Goal: Task Accomplishment & Management: Complete application form

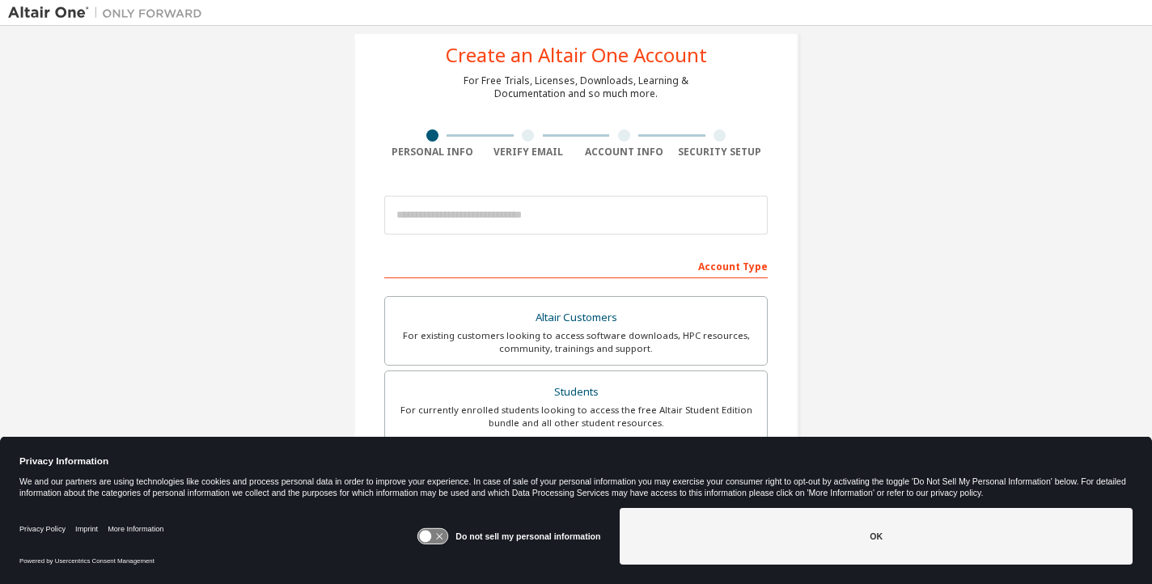
scroll to position [215, 0]
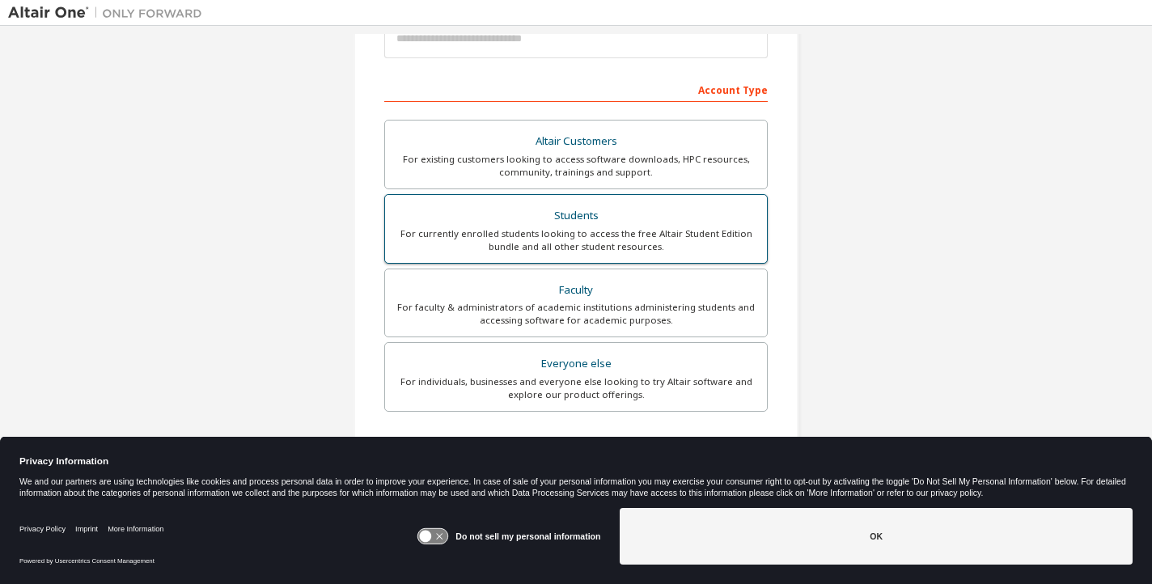
click at [567, 228] on div "For currently enrolled students looking to access the free Altair Student Editi…" at bounding box center [576, 240] width 362 height 26
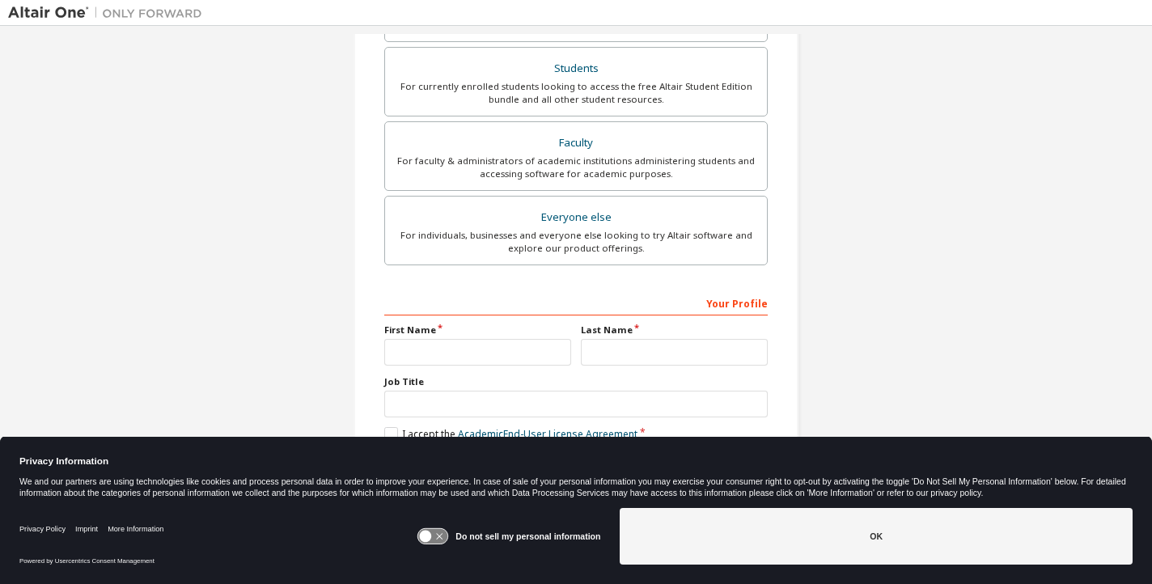
scroll to position [409, 0]
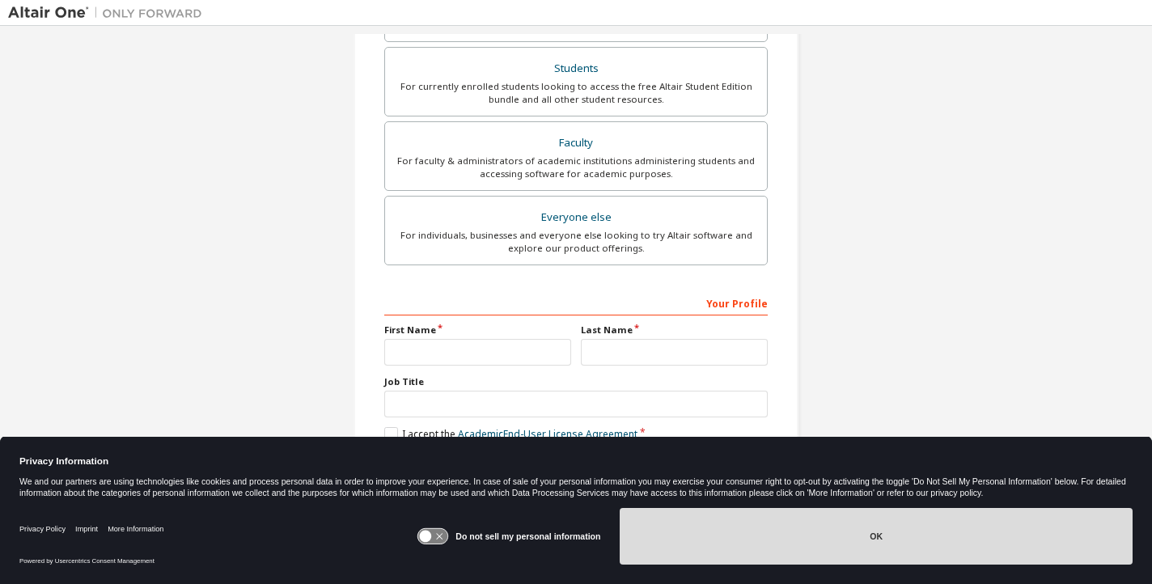
click at [761, 508] on div "Do not sell my personal information OK" at bounding box center [775, 538] width 716 height 73
click at [690, 523] on button "OK" at bounding box center [876, 536] width 513 height 57
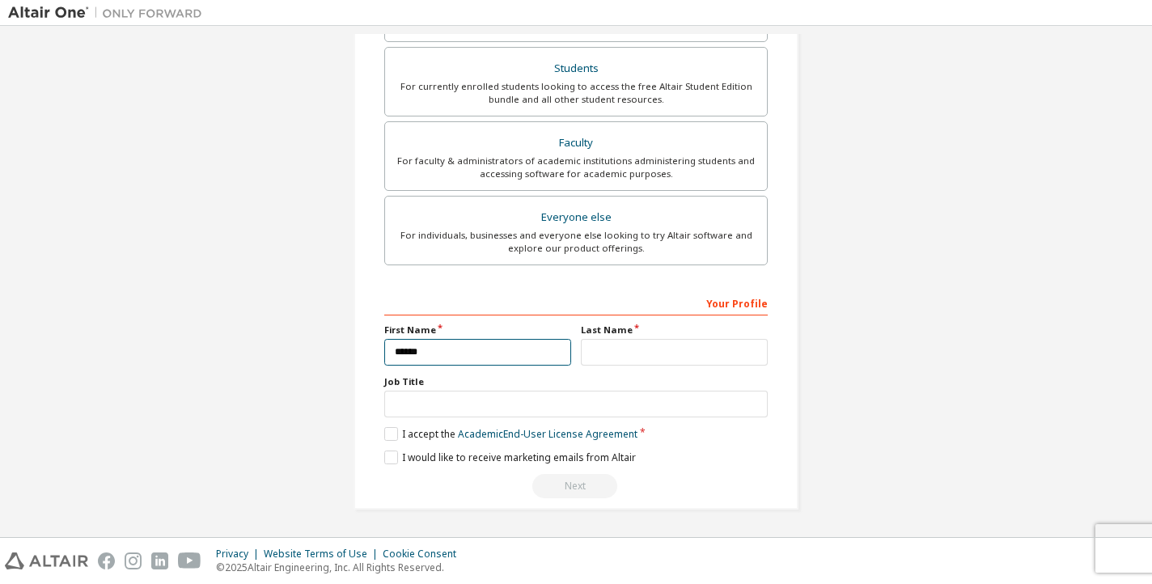
type input "******"
type input "*******"
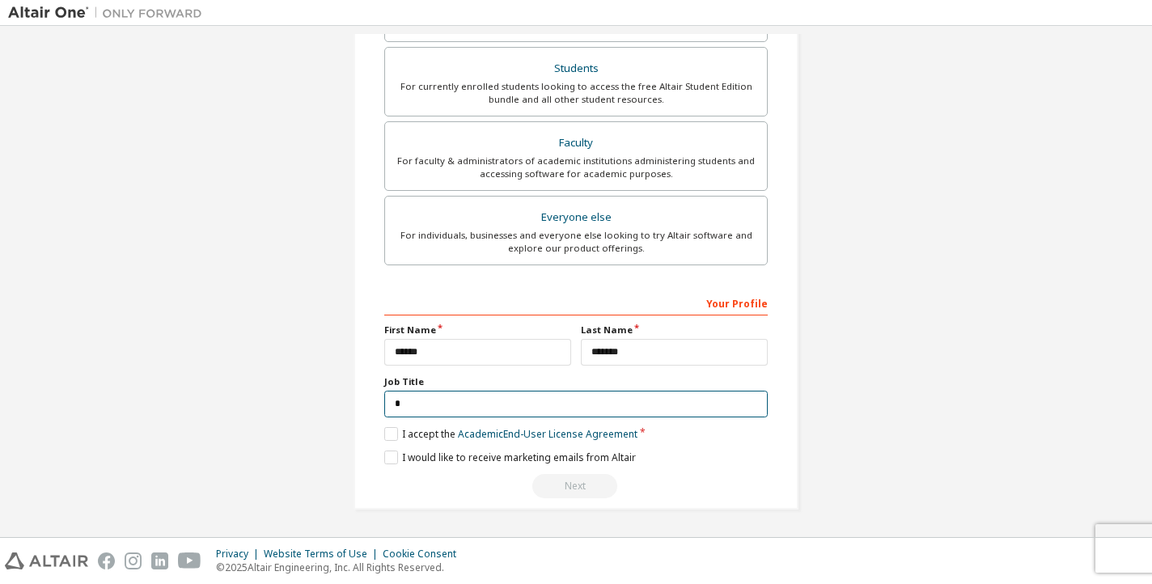
scroll to position [402, 0]
type input "*******"
click at [388, 434] on label "I accept the Academic End-User License Agreement" at bounding box center [510, 436] width 253 height 14
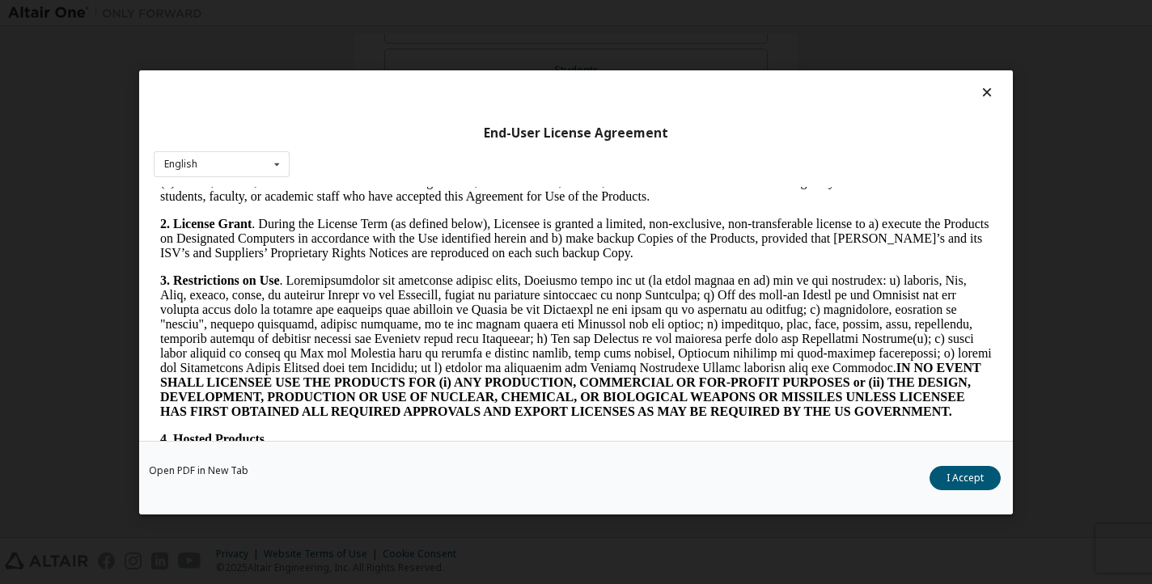
scroll to position [1074, 0]
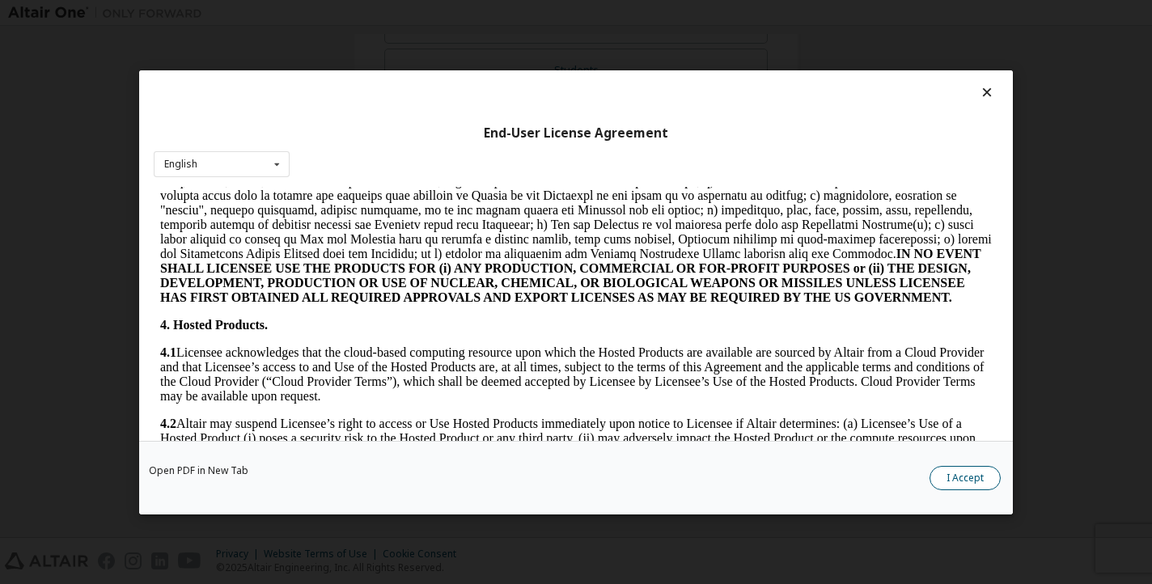
click at [953, 476] on button "I Accept" at bounding box center [965, 477] width 71 height 24
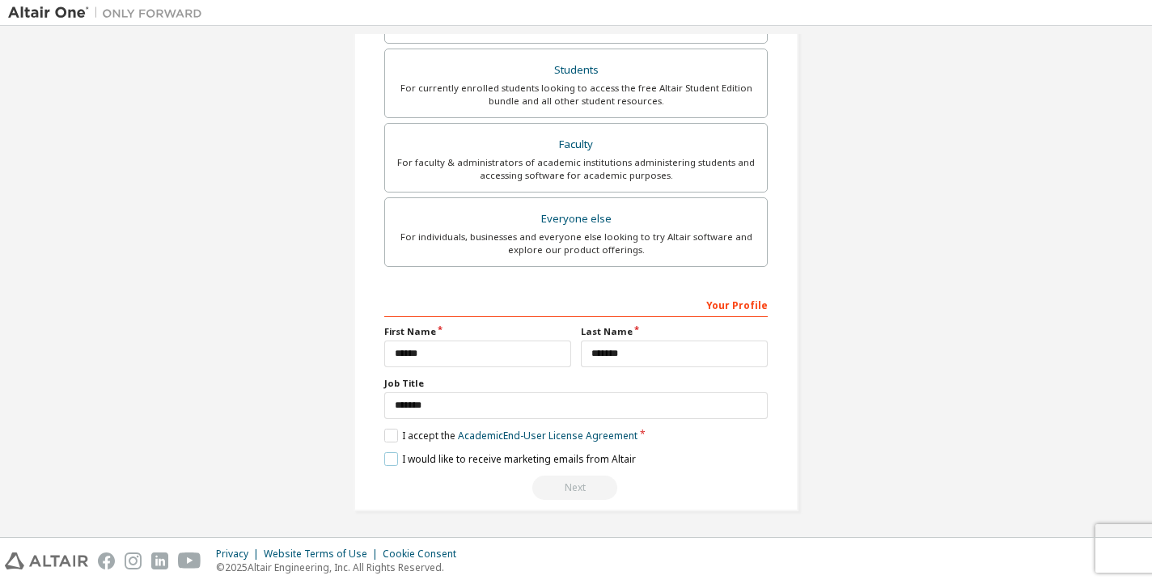
click at [400, 455] on label "I would like to receive marketing emails from Altair" at bounding box center [510, 459] width 252 height 14
click at [566, 488] on div "Next" at bounding box center [575, 488] width 383 height 24
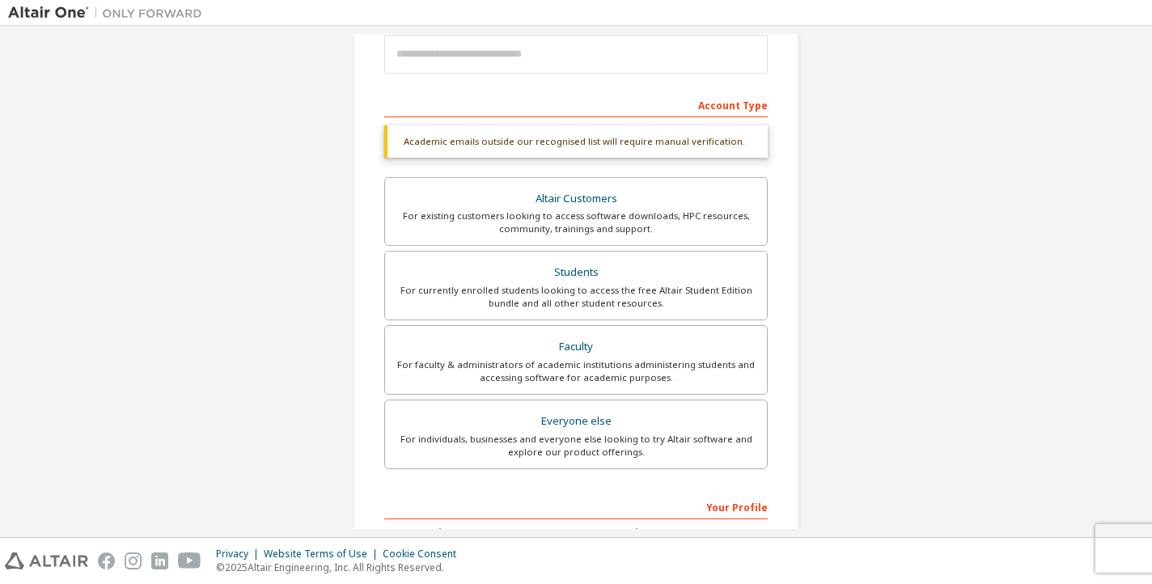
scroll to position [180, 0]
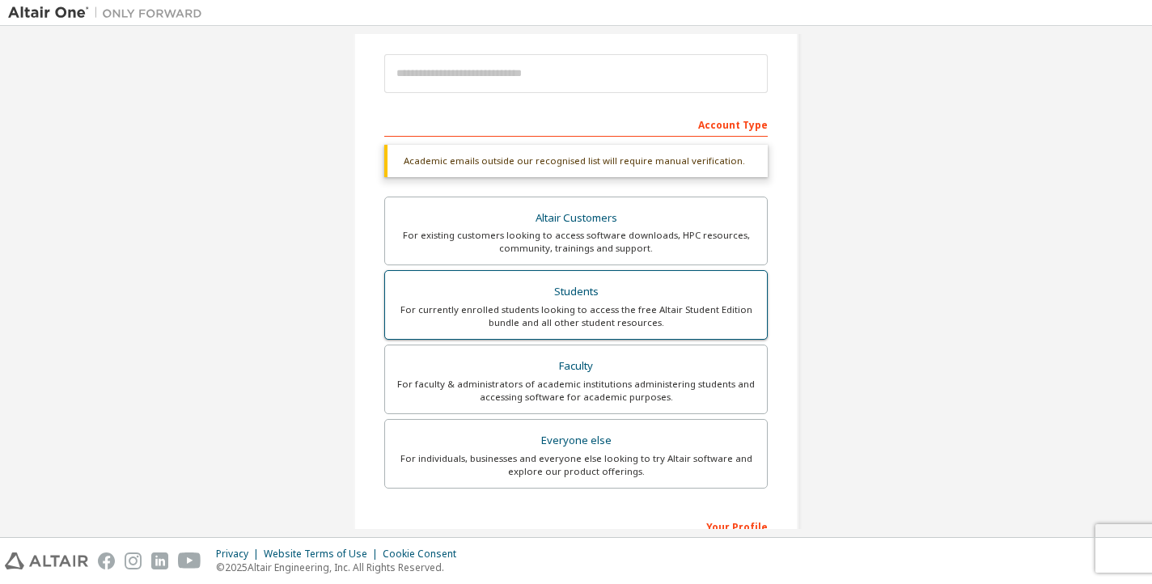
click at [553, 311] on div "For currently enrolled students looking to access the free Altair Student Editi…" at bounding box center [576, 316] width 362 height 26
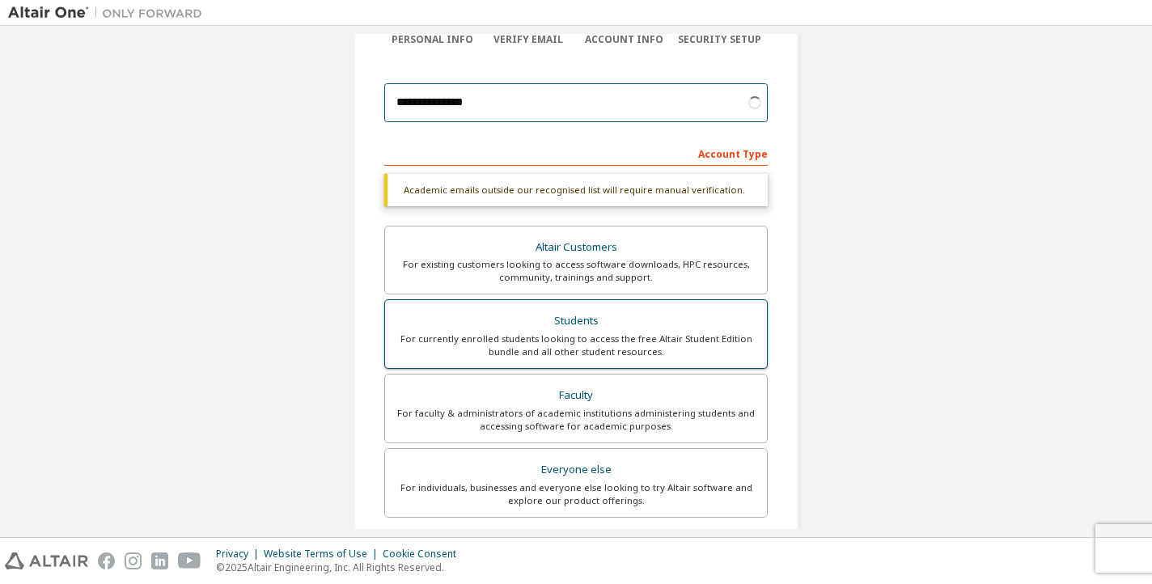
scroll to position [94, 0]
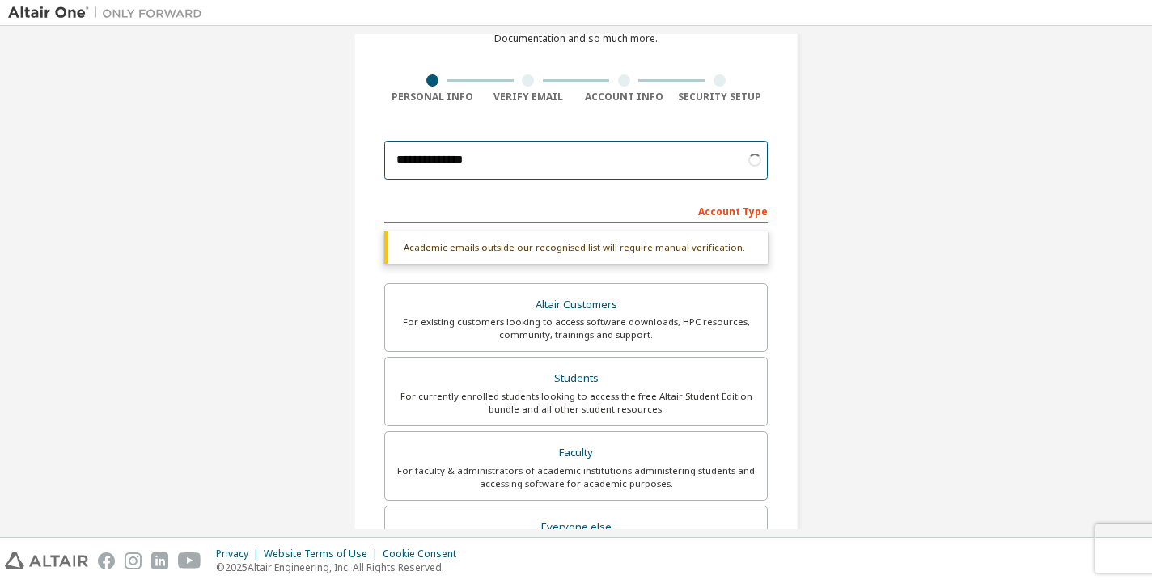
type input "**********"
click at [514, 198] on div "Account Type" at bounding box center [575, 210] width 383 height 26
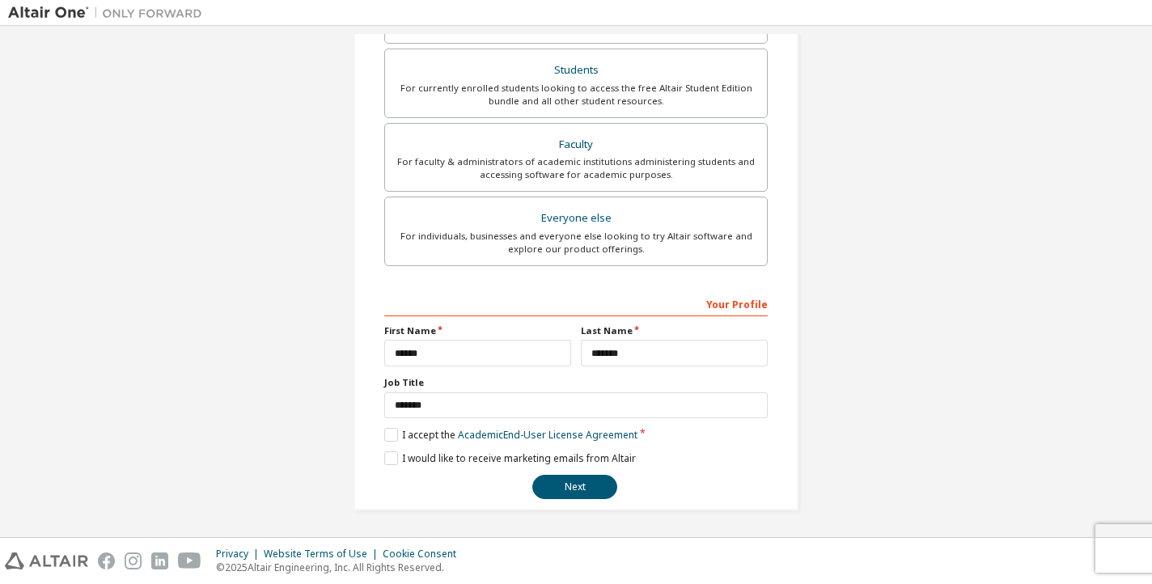
scroll to position [360, 0]
click at [559, 482] on button "Next" at bounding box center [574, 488] width 85 height 24
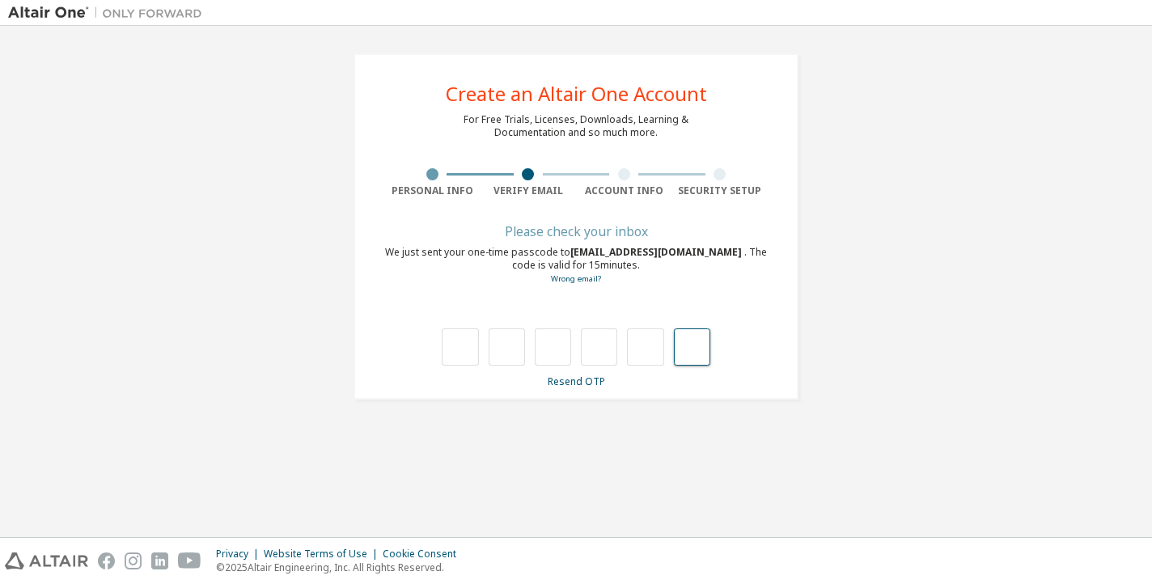
paste input "*"
type input "*"
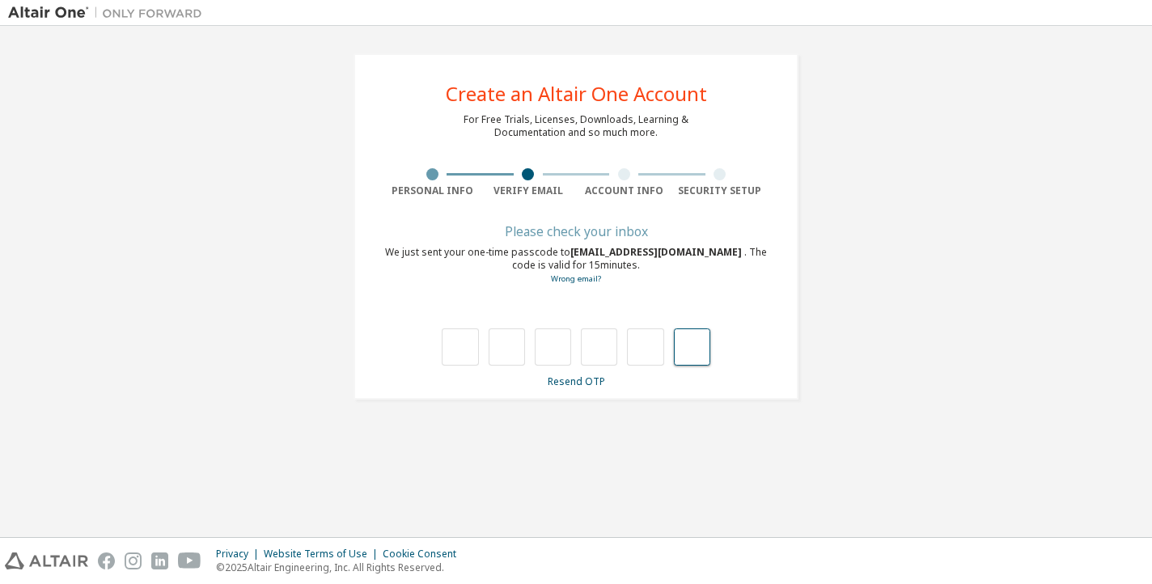
type input "*"
